Goal: Transaction & Acquisition: Book appointment/travel/reservation

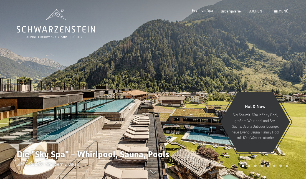
click at [205, 10] on span "Premium Spa" at bounding box center [202, 10] width 21 height 4
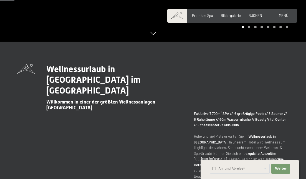
scroll to position [167, 0]
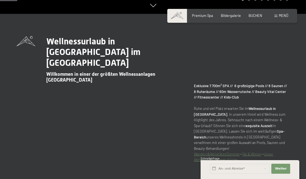
click at [271, 169] on div "Weiter Adressfelder ausblenden" at bounding box center [281, 169] width 21 height 14
click at [276, 171] on span "Weiter" at bounding box center [281, 169] width 12 height 4
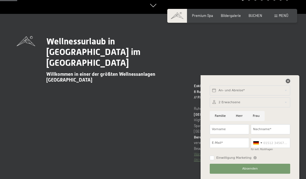
click at [289, 83] on icon at bounding box center [288, 81] width 4 height 4
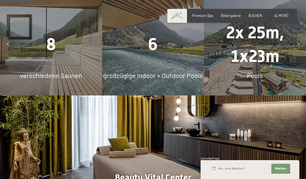
scroll to position [361, 0]
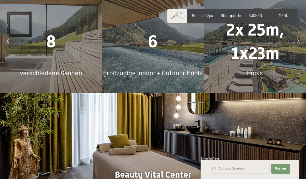
click at [63, 45] on div "8 verschiedene Saunen" at bounding box center [51, 42] width 102 height 102
click at [53, 32] on span "8" at bounding box center [50, 41] width 9 height 19
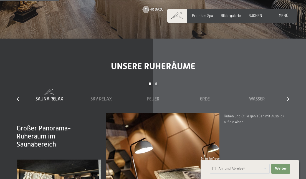
scroll to position [583, 0]
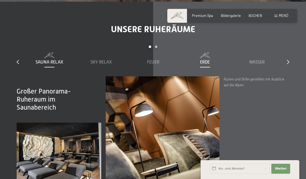
click at [206, 60] on span "Erde" at bounding box center [205, 62] width 10 height 5
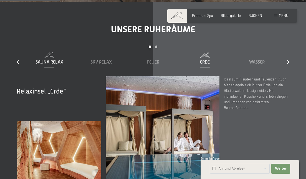
click at [55, 60] on span "Sauna Relax" at bounding box center [50, 62] width 28 height 5
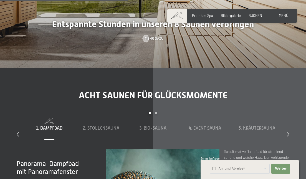
scroll to position [1250, 0]
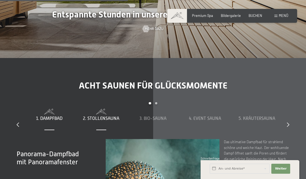
click at [97, 109] on span at bounding box center [102, 112] width 48 height 6
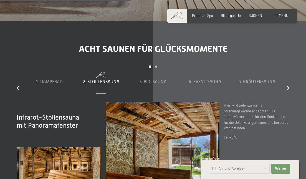
scroll to position [1278, 0]
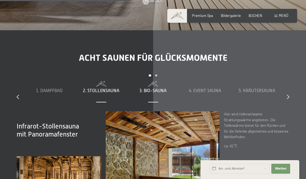
click at [150, 88] on span "3. Bio-Sauna" at bounding box center [153, 90] width 27 height 5
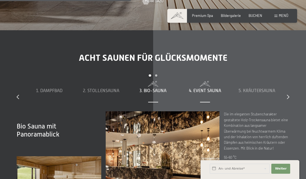
click at [192, 88] on span "4. Event Sauna" at bounding box center [205, 90] width 32 height 5
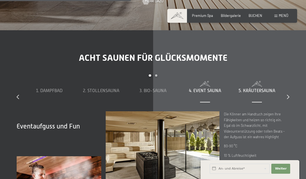
click at [244, 81] on div "5. Kräutersauna" at bounding box center [257, 90] width 48 height 19
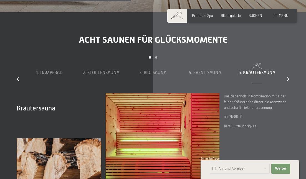
scroll to position [1306, 0]
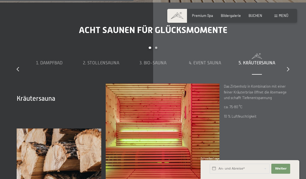
click at [287, 47] on div "slide 1 to 5 of 8 1. Dampfbad 2. Stollensauna 3. Bio-Sauna 4. Event Sauna 5. Kr…" at bounding box center [153, 65] width 273 height 37
click at [289, 67] on icon at bounding box center [288, 69] width 3 height 4
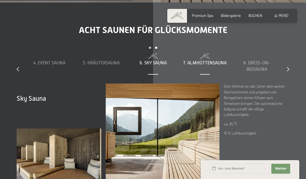
click at [219, 61] on span "7. Almhüttensauna" at bounding box center [205, 63] width 44 height 5
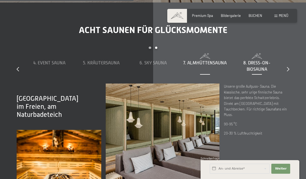
click at [260, 60] on div "8. Dress-on-Biosauna" at bounding box center [257, 66] width 48 height 13
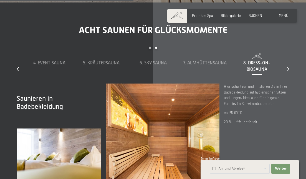
click at [284, 47] on div "slide 4 to 8 of 8 1. Dampfbad 2. Stollensauna 3. Bio-Sauna 4. Event Sauna 5. Kr…" at bounding box center [153, 65] width 273 height 37
click at [286, 48] on div "slide 4 to 8 of 8 1. Dampfbad 2. Stollensauna 3. Bio-Sauna 4. Event Sauna 5. Kr…" at bounding box center [153, 65] width 273 height 37
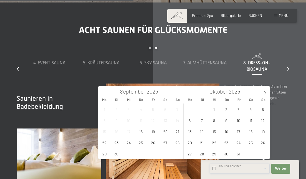
click at [243, 169] on input "text" at bounding box center [240, 169] width 60 height 10
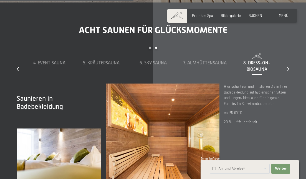
click at [288, 110] on p "ca. 55-60 °C" at bounding box center [257, 113] width 66 height 6
click at [251, 14] on span "BUCHEN" at bounding box center [256, 15] width 14 height 4
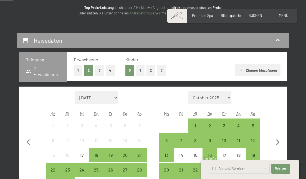
scroll to position [83, 0]
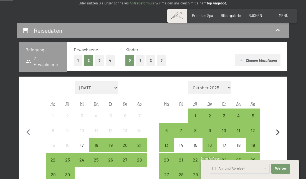
click at [281, 133] on icon "button" at bounding box center [278, 133] width 12 height 12
select select "[DATE]"
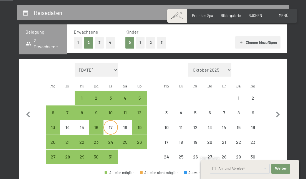
scroll to position [111, 0]
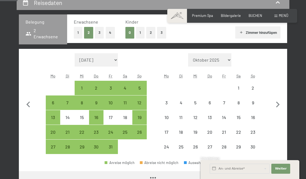
select select "[DATE]"
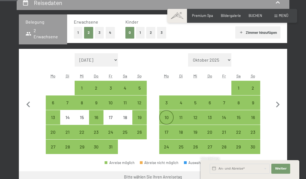
click at [166, 114] on div "10" at bounding box center [166, 117] width 13 height 13
select select "[DATE]"
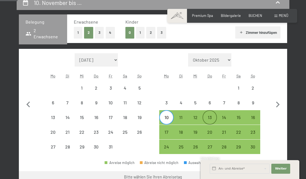
click at [206, 118] on div "13" at bounding box center [209, 121] width 13 height 13
select select "[DATE]"
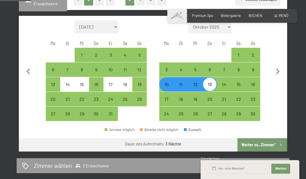
scroll to position [167, 0]
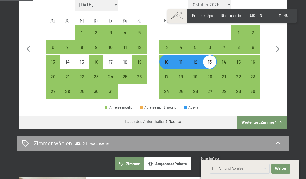
click at [268, 123] on button "Weiter zu „Zimmer“" at bounding box center [263, 122] width 50 height 13
select select "[DATE]"
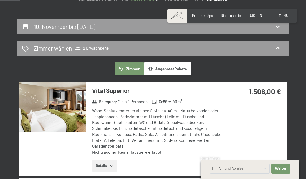
scroll to position [78, 0]
